Goal: Check status: Check status

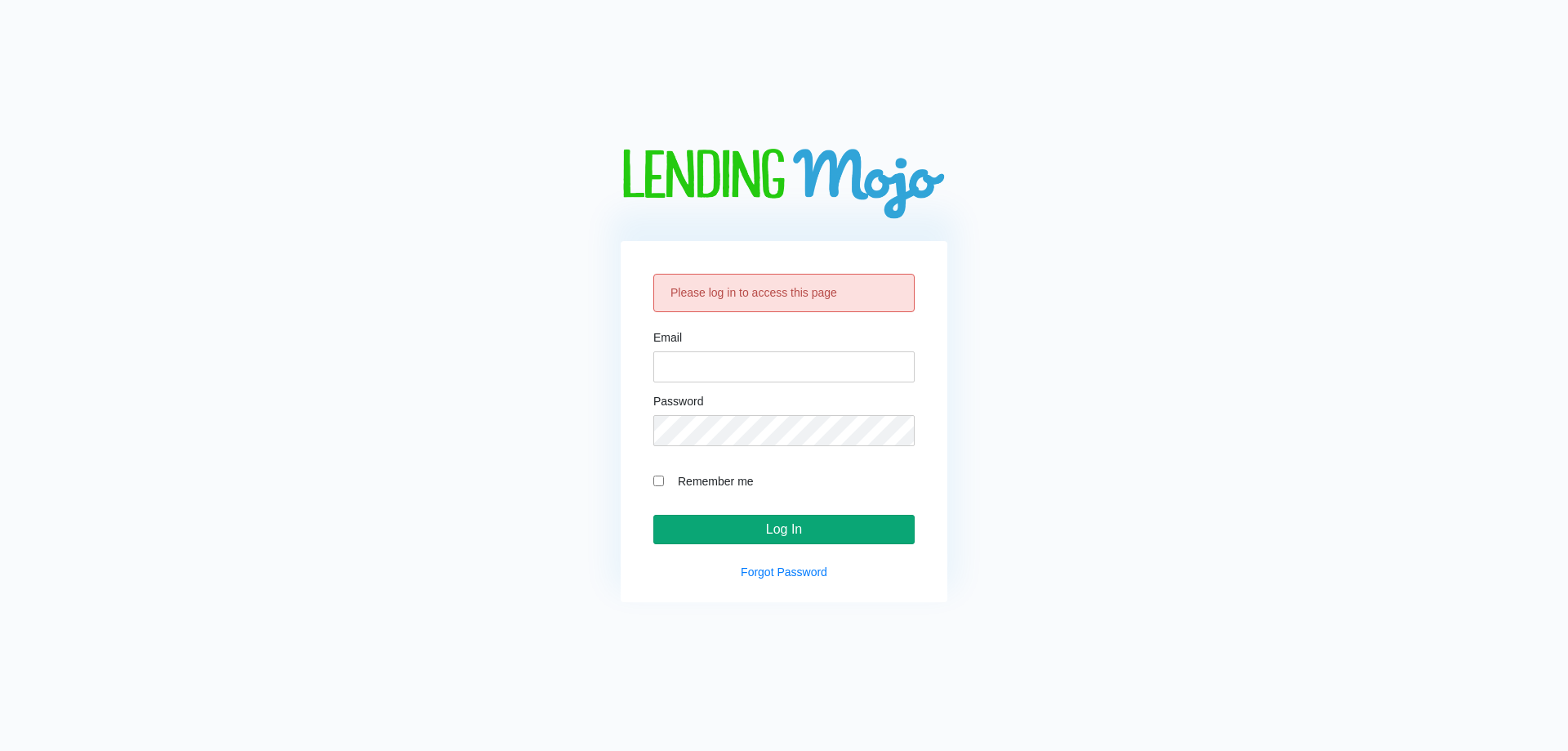
type input "[EMAIL_ADDRESS][DOMAIN_NAME]"
click at [760, 522] on input "Log In" at bounding box center [784, 529] width 261 height 29
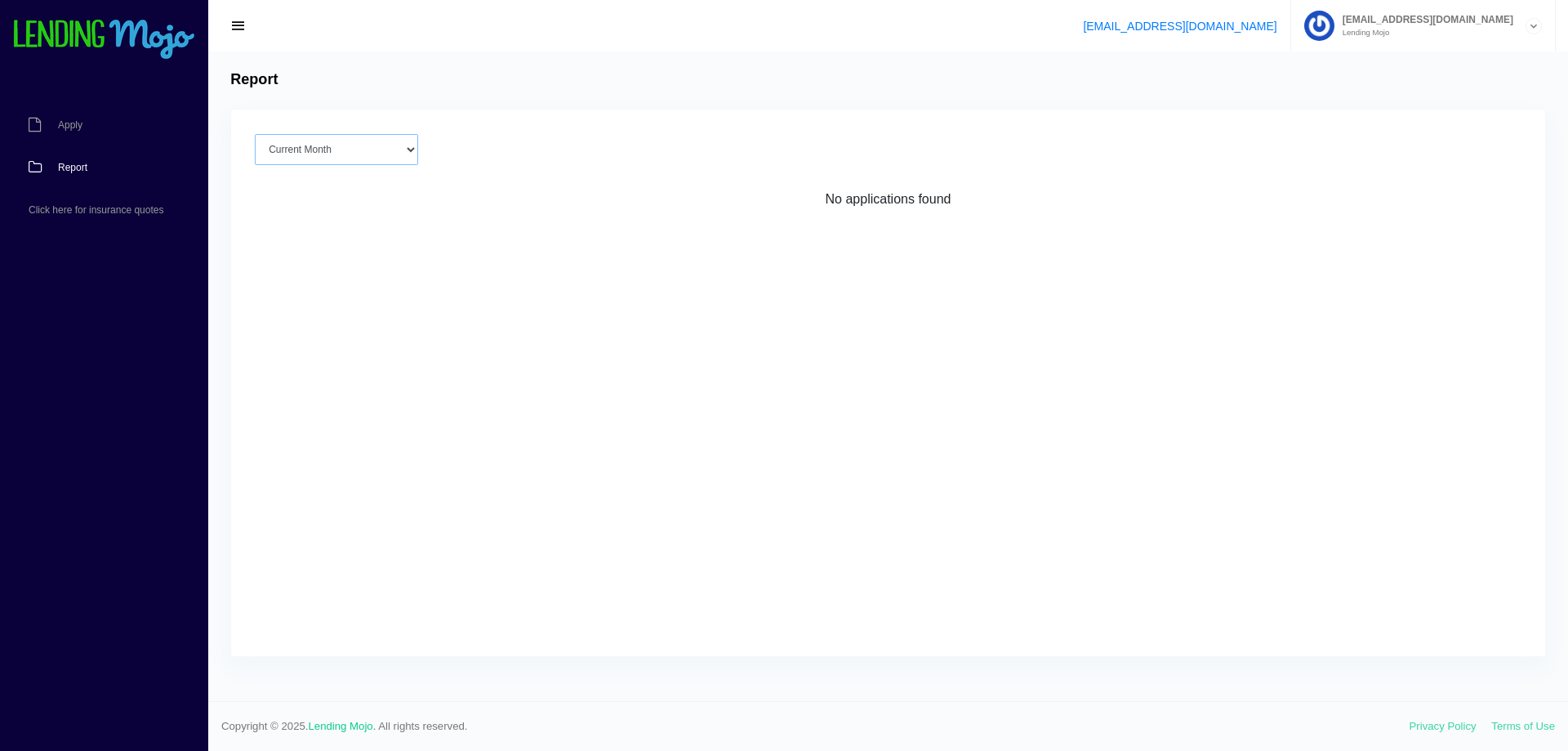
click at [302, 144] on select "Current Month [DATE] [DATE] [DATE] [DATE] [DATE] All time" at bounding box center [336, 150] width 163 height 31
select select "[DATE]"
click at [255, 134] on select "Current Month [DATE] [DATE] [DATE] [DATE] [DATE] All time" at bounding box center [336, 150] width 163 height 31
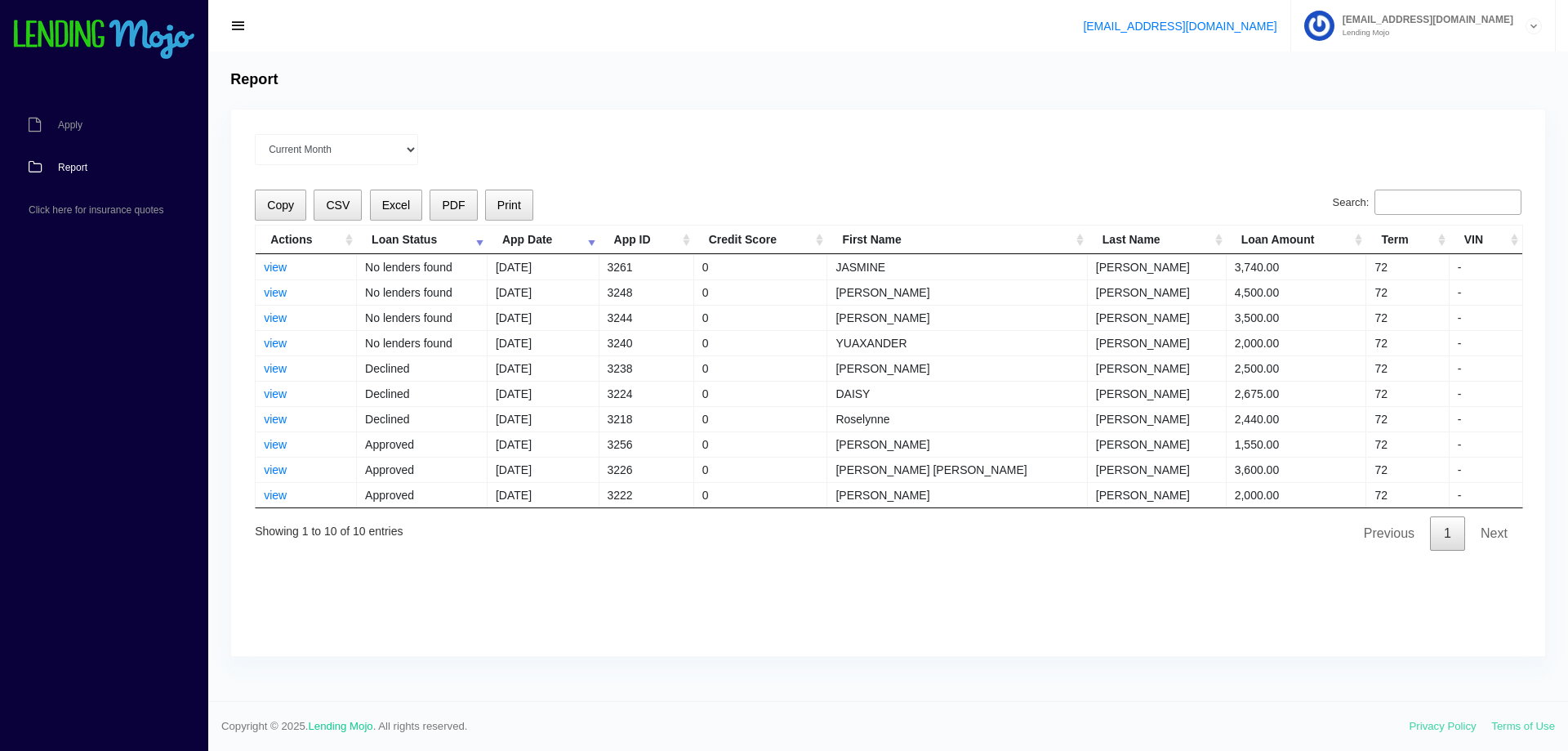
click at [1450, 210] on input "Search:" at bounding box center [1448, 202] width 147 height 26
paste input "[PERSON_NAME]"
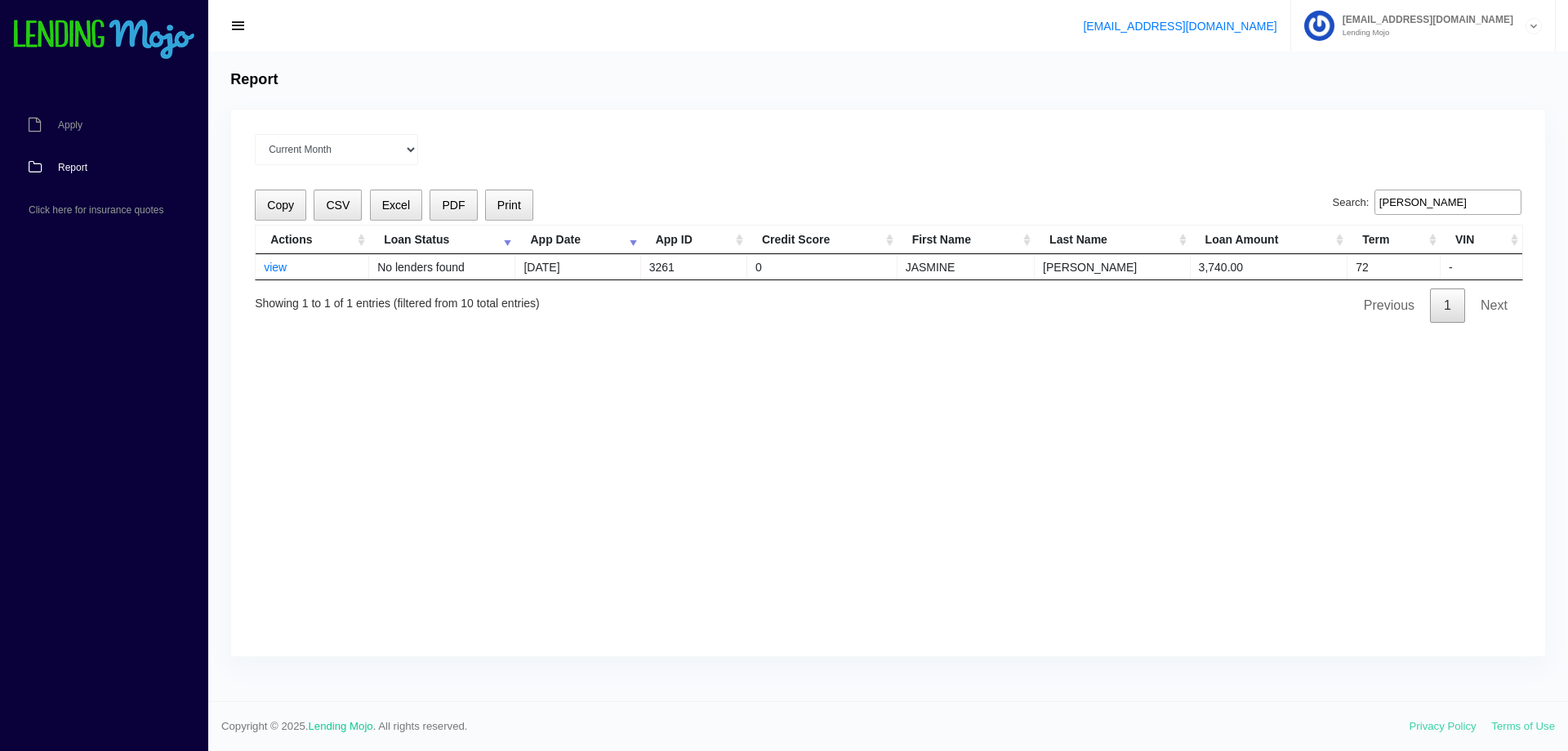
type input "[PERSON_NAME]"
click at [686, 171] on div "Current Month [DATE] [DATE] [DATE] [DATE] [DATE] All time Loading Copy CSV Exce…" at bounding box center [888, 383] width 1314 height 547
click at [448, 269] on td "No lenders found" at bounding box center [442, 267] width 146 height 25
click at [582, 483] on div "Current Month [DATE] [DATE] [DATE] [DATE] [DATE] All time Loading Copy CSV Exce…" at bounding box center [888, 383] width 1314 height 547
